Goal: Information Seeking & Learning: Learn about a topic

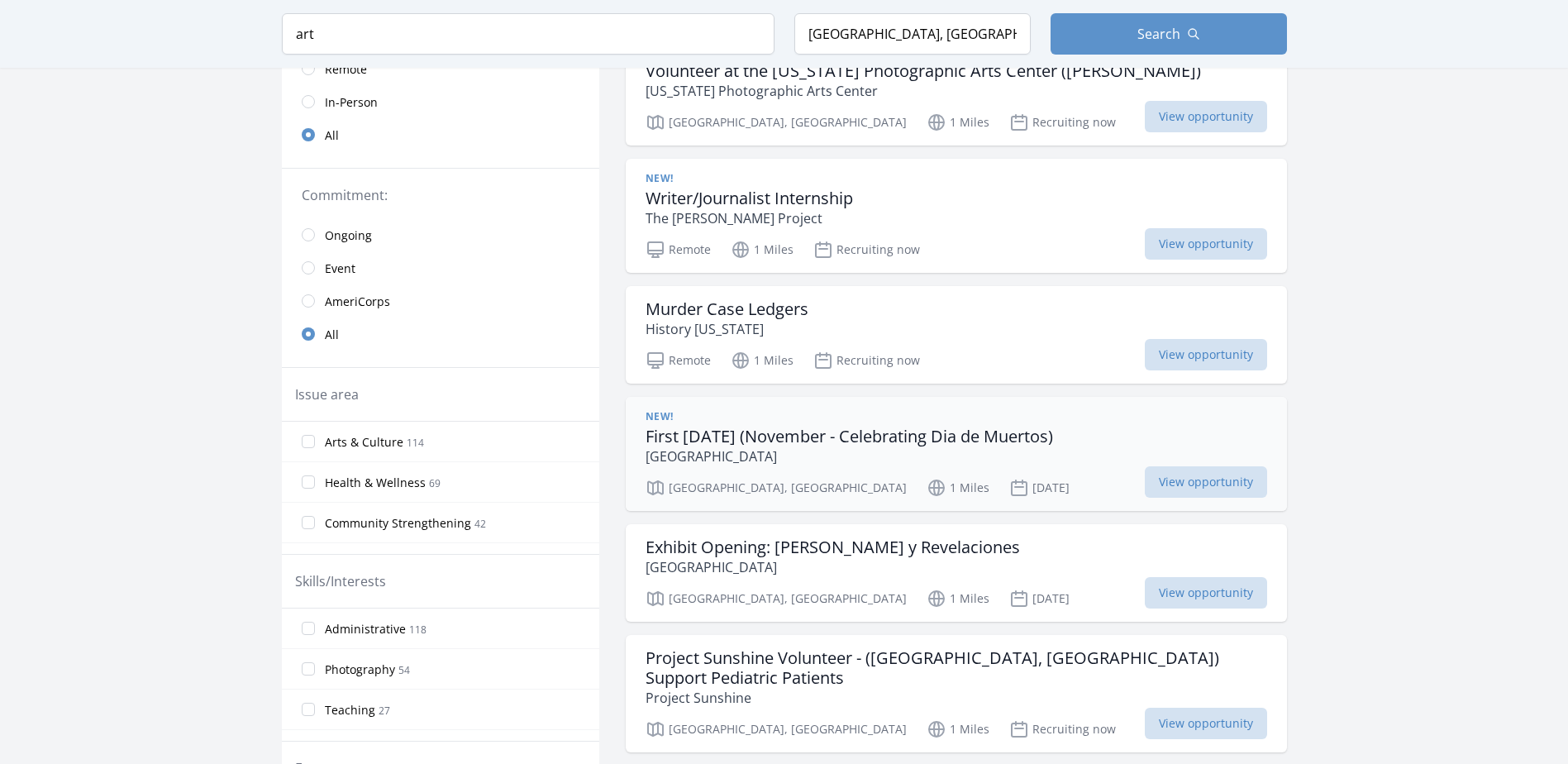
scroll to position [331, 0]
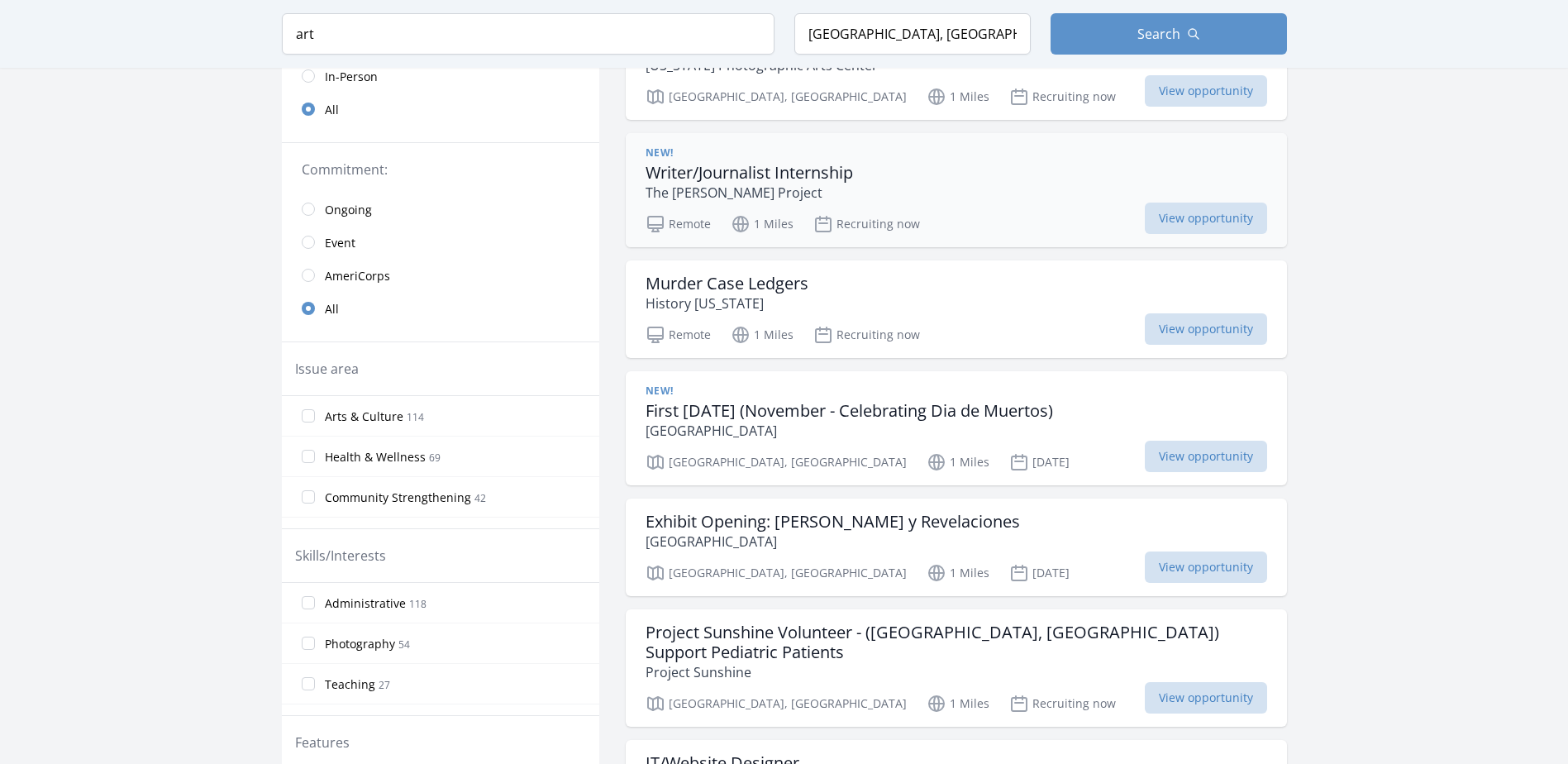
click at [718, 189] on p "The Borgen Project" at bounding box center [749, 193] width 208 height 20
